Goal: Transaction & Acquisition: Purchase product/service

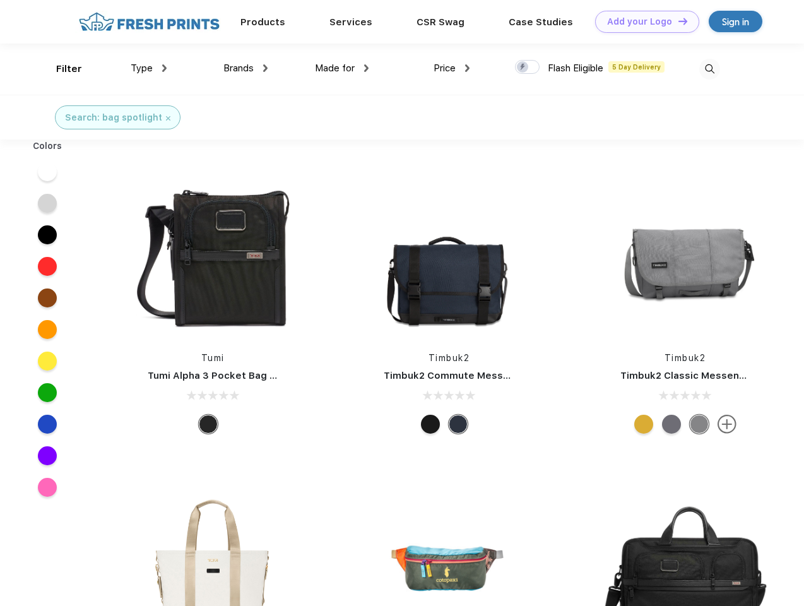
scroll to position [1, 0]
click at [642, 21] on link "Add your Logo Design Tool" at bounding box center [647, 22] width 104 height 22
click at [0, 0] on div "Design Tool" at bounding box center [0, 0] width 0 height 0
click at [677, 21] on link "Add your Logo Design Tool" at bounding box center [647, 22] width 104 height 22
click at [61, 69] on div "Filter" at bounding box center [69, 69] width 26 height 15
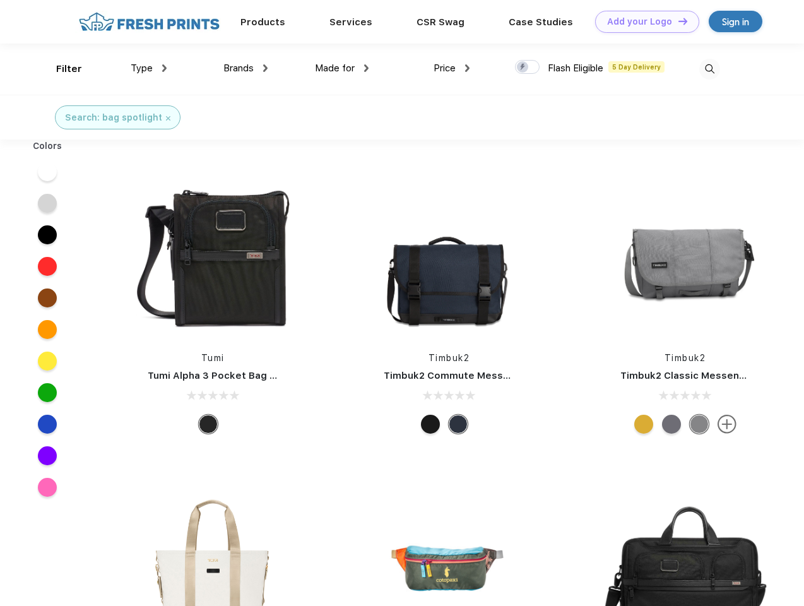
click at [149, 68] on span "Type" at bounding box center [142, 67] width 22 height 11
click at [245, 68] on span "Brands" at bounding box center [238, 67] width 30 height 11
click at [342, 68] on span "Made for" at bounding box center [335, 67] width 40 height 11
click at [452, 68] on span "Price" at bounding box center [444, 67] width 22 height 11
click at [527, 67] on div at bounding box center [527, 67] width 25 height 14
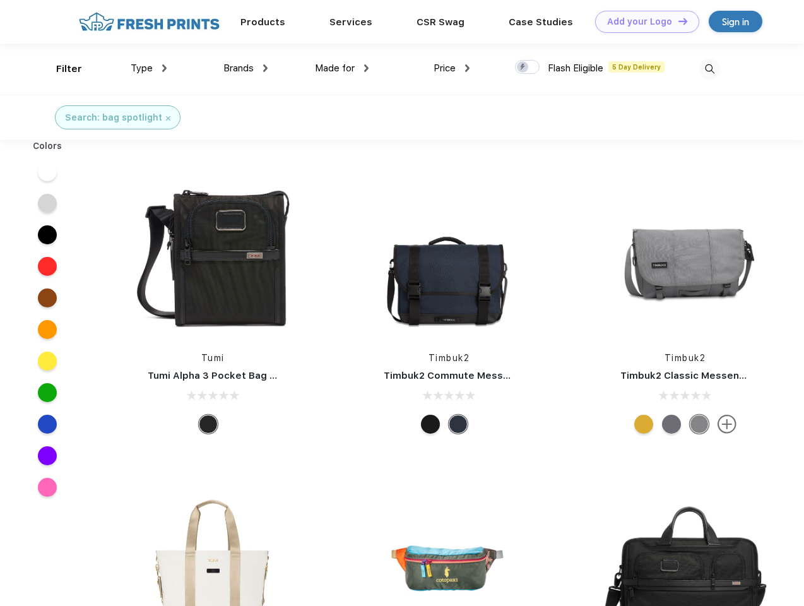
click at [523, 67] on input "checkbox" at bounding box center [519, 63] width 8 height 8
click at [709, 69] on img at bounding box center [709, 69] width 21 height 21
